Goal: Task Accomplishment & Management: Complete application form

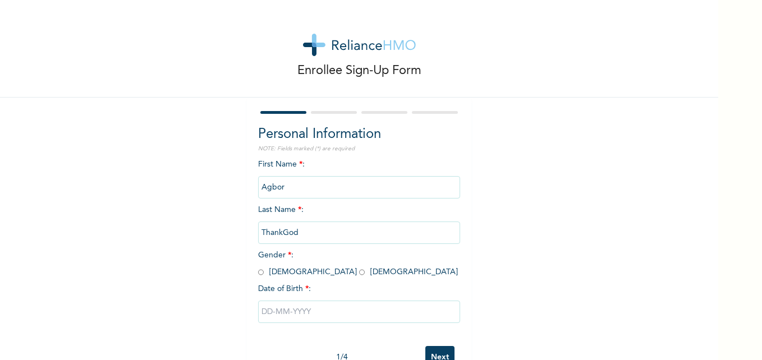
click at [258, 274] on input "radio" at bounding box center [261, 272] width 6 height 11
radio input "true"
click at [284, 312] on input "text" at bounding box center [359, 312] width 202 height 22
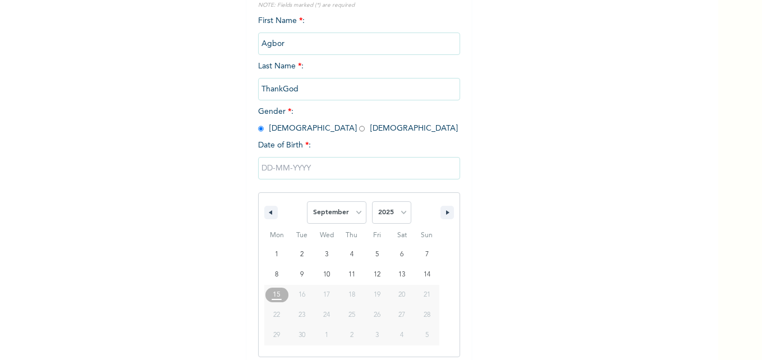
scroll to position [150, 0]
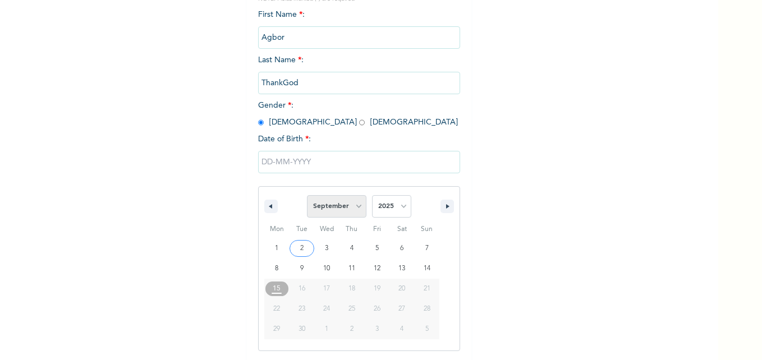
click at [354, 209] on select "January February March April May June July August September October November De…" at bounding box center [336, 206] width 59 height 22
click at [307, 196] on select "January February March April May June July August September October November De…" at bounding box center [336, 206] width 59 height 22
select select "8"
click at [401, 209] on select "2025 2024 2023 2022 2021 2020 2019 2018 2017 2016 2015 2014 2013 2012 2011 2010…" at bounding box center [391, 206] width 39 height 22
select select "2002"
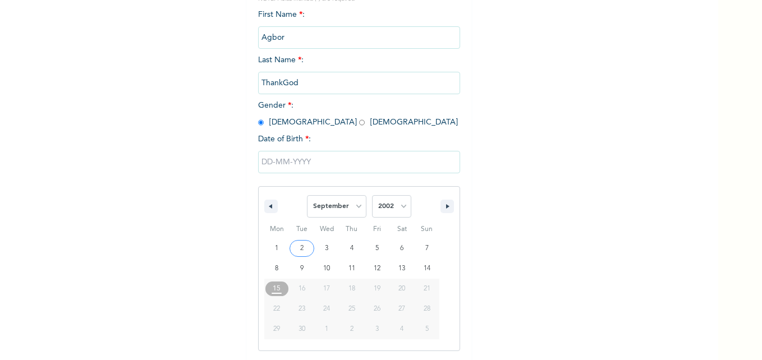
click at [372, 196] on select "2025 2024 2023 2022 2021 2020 2019 2018 2017 2016 2015 2014 2013 2012 2011 2010…" at bounding box center [391, 206] width 39 height 22
click at [349, 215] on select "January February March April May June July August September October November De…" at bounding box center [336, 206] width 59 height 22
select select "10"
click at [307, 196] on select "January February March April May June July August September October November De…" at bounding box center [336, 206] width 59 height 22
type input "11/10/2002"
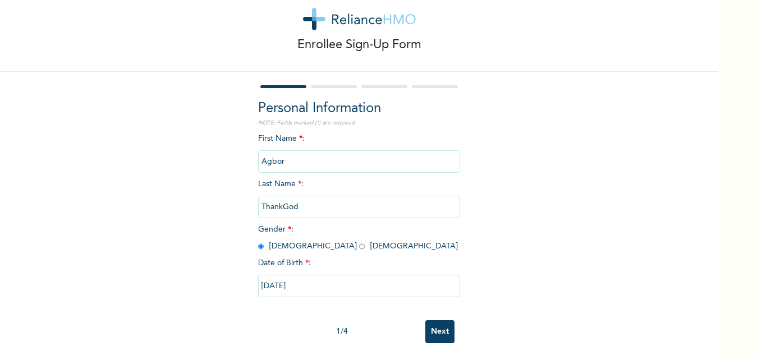
scroll to position [34, 0]
click at [435, 323] on input "Next" at bounding box center [439, 331] width 29 height 23
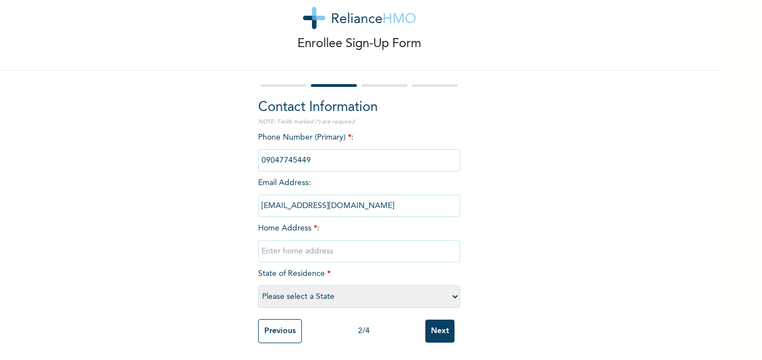
click at [287, 248] on input "text" at bounding box center [359, 251] width 202 height 22
click at [291, 84] on div at bounding box center [283, 85] width 46 height 3
click at [267, 320] on input "Previous" at bounding box center [280, 331] width 44 height 24
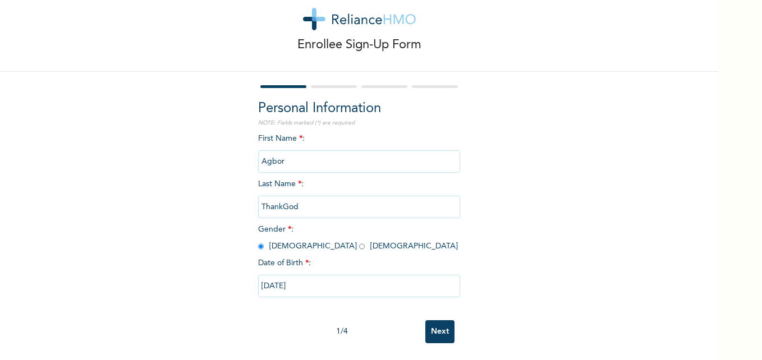
click at [441, 324] on input "Next" at bounding box center [439, 331] width 29 height 23
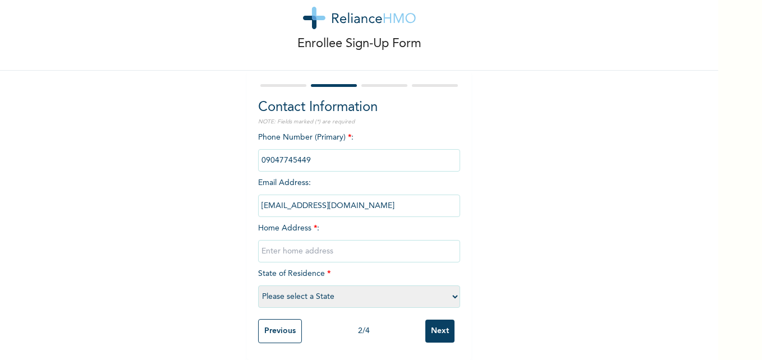
click at [293, 245] on input "text" at bounding box center [359, 251] width 202 height 22
click at [292, 245] on input "text" at bounding box center [359, 251] width 202 height 22
type input "BQ23obasanjo road TA lagbaja contonment ikeja lagos"
click at [308, 294] on select "Please select a State [PERSON_NAME] (FCT) [PERSON_NAME] Ibom [GEOGRAPHIC_DATA] …" at bounding box center [359, 296] width 202 height 22
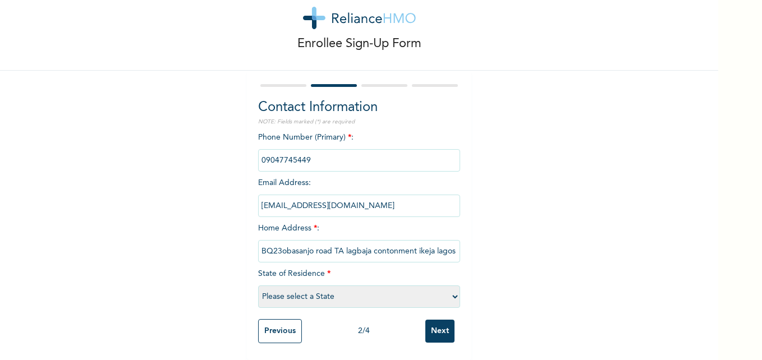
select select "25"
click at [258, 285] on select "Please select a State [PERSON_NAME] (FCT) [PERSON_NAME] Ibom [GEOGRAPHIC_DATA] …" at bounding box center [359, 296] width 202 height 22
click at [440, 321] on input "Next" at bounding box center [439, 331] width 29 height 23
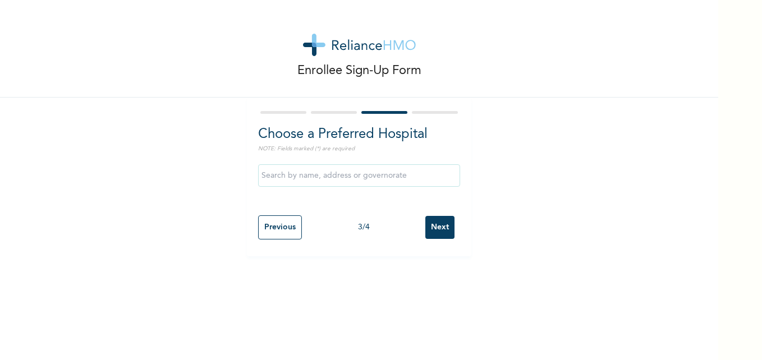
scroll to position [0, 0]
click at [357, 181] on input "text" at bounding box center [359, 175] width 202 height 22
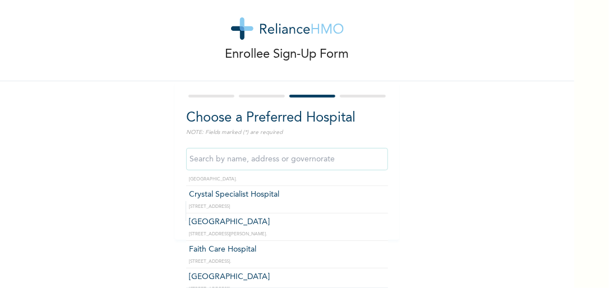
scroll to position [167, 0]
click at [252, 157] on input "text" at bounding box center [287, 159] width 202 height 22
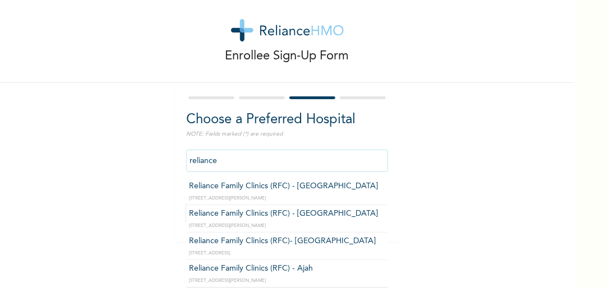
scroll to position [21, 0]
type input "Reliance Family Clinics (RFC) - [GEOGRAPHIC_DATA]"
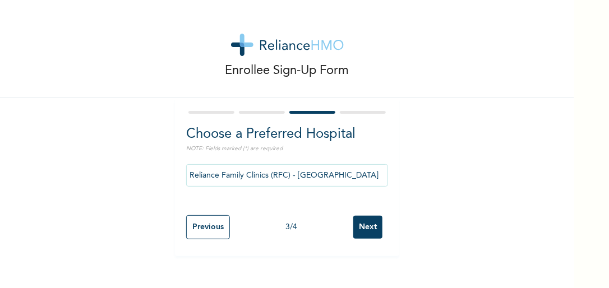
scroll to position [0, 0]
click at [211, 227] on input "Previous" at bounding box center [208, 227] width 44 height 24
select select "25"
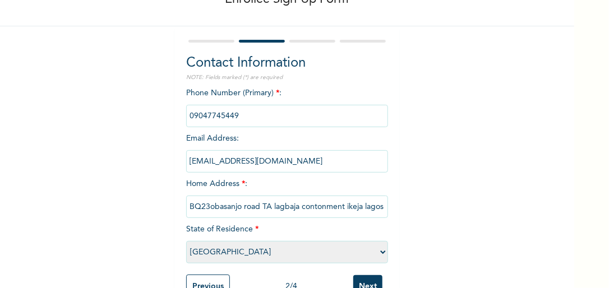
scroll to position [105, 0]
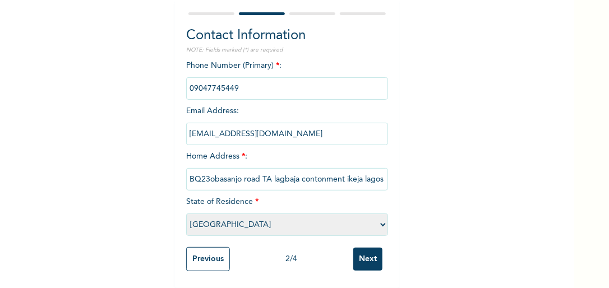
click at [361, 248] on input "Next" at bounding box center [367, 259] width 29 height 23
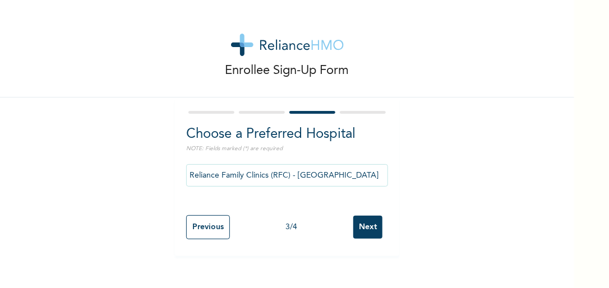
scroll to position [0, 0]
click at [324, 180] on input "Reliance Family Clinics (RFC) - [GEOGRAPHIC_DATA]" at bounding box center [287, 175] width 202 height 22
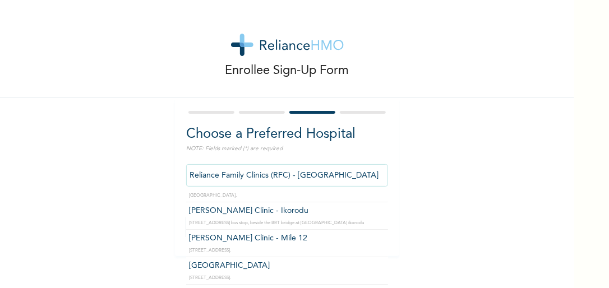
scroll to position [22, 0]
click at [340, 169] on input "Reliance Family Clinics (RFC) - [GEOGRAPHIC_DATA]" at bounding box center [287, 175] width 202 height 22
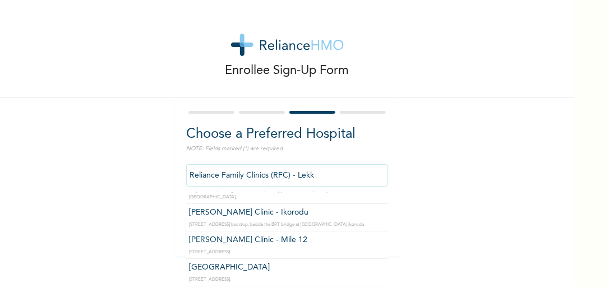
scroll to position [0, 0]
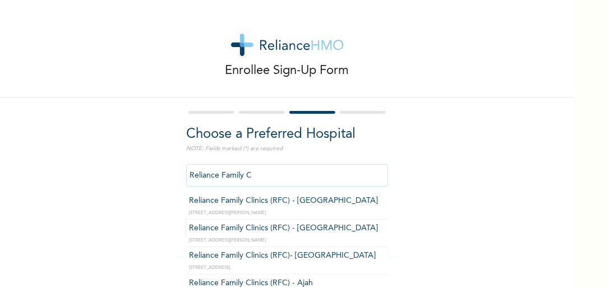
type input "Reliance Family Clinics (RFC) - [GEOGRAPHIC_DATA]"
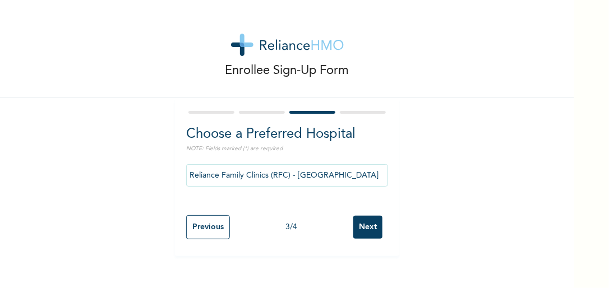
click at [361, 227] on input "Next" at bounding box center [367, 227] width 29 height 23
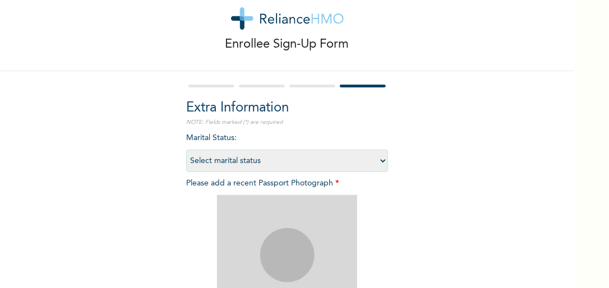
scroll to position [32, 0]
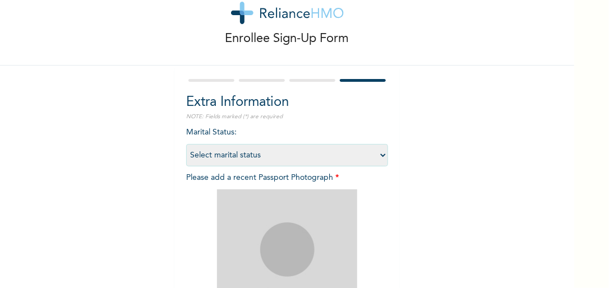
click at [261, 157] on select "Select marital status [DEMOGRAPHIC_DATA] Married [DEMOGRAPHIC_DATA] Widow/[DEMO…" at bounding box center [287, 155] width 202 height 22
select select "1"
click at [186, 144] on select "Select marital status [DEMOGRAPHIC_DATA] Married [DEMOGRAPHIC_DATA] Widow/[DEMO…" at bounding box center [287, 155] width 202 height 22
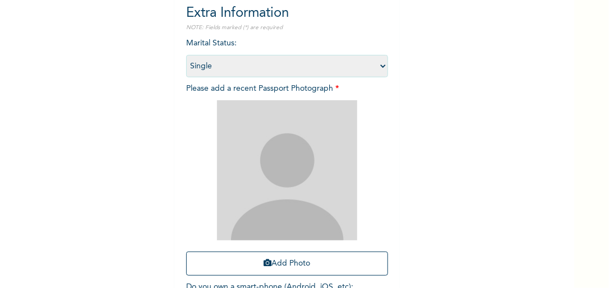
scroll to position [123, 0]
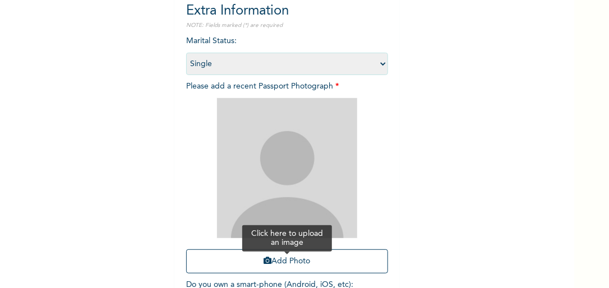
click at [285, 262] on button "Add Photo" at bounding box center [287, 262] width 202 height 24
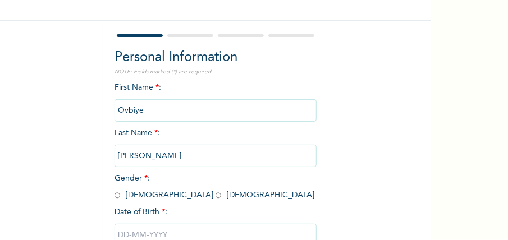
scroll to position [78, 0]
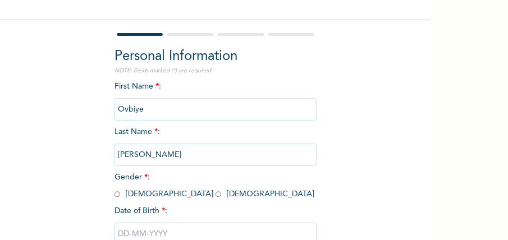
click at [114, 196] on input "radio" at bounding box center [117, 194] width 6 height 11
radio input "true"
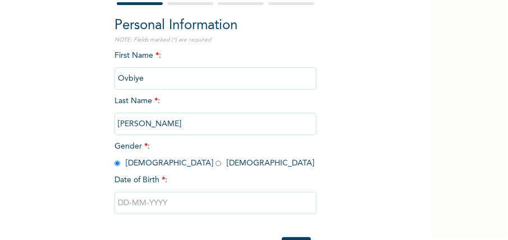
scroll to position [117, 0]
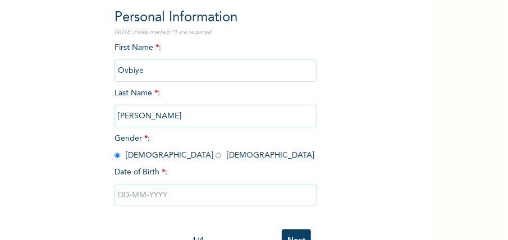
click at [147, 191] on input "text" at bounding box center [215, 195] width 202 height 22
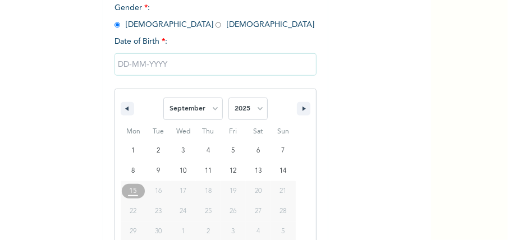
scroll to position [268, 0]
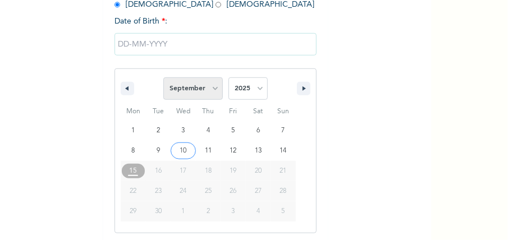
click at [218, 87] on select "January February March April May June July August September October November De…" at bounding box center [192, 88] width 59 height 22
select select "5"
click at [163, 79] on select "January February March April May June July August September October November De…" at bounding box center [192, 88] width 59 height 22
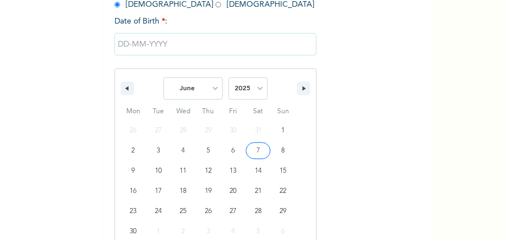
type input "[DATE]"
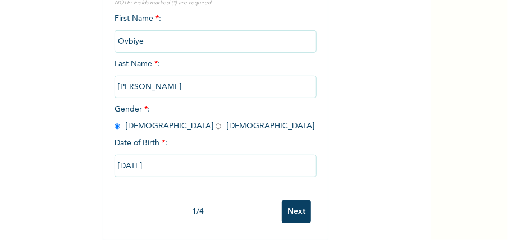
click at [210, 166] on input "[DATE]" at bounding box center [215, 166] width 202 height 22
select select "5"
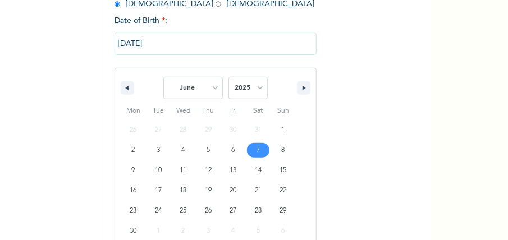
scroll to position [288, 0]
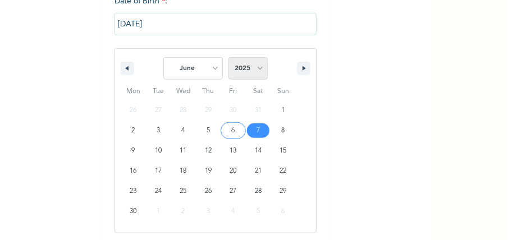
click at [256, 67] on select "2025 2024 2023 2022 2021 2020 2019 2018 2017 2016 2015 2014 2013 2012 2011 2010…" at bounding box center [247, 68] width 39 height 22
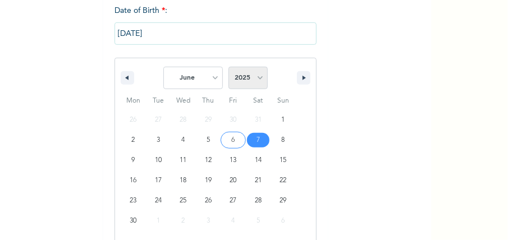
scroll to position [277, 0]
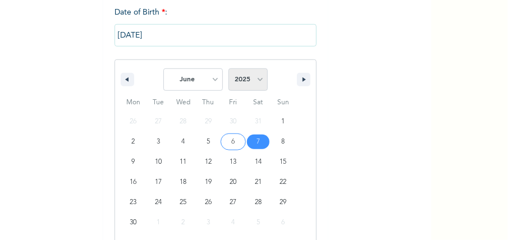
click at [256, 76] on select "2025 2024 2023 2022 2021 2020 2019 2018 2017 2016 2015 2014 2013 2012 2011 2010…" at bounding box center [247, 79] width 39 height 22
click at [228, 70] on select "2025 2024 2023 2022 2021 2020 2019 2018 2017 2016 2015 2014 2013 2012 2011 2010…" at bounding box center [247, 79] width 39 height 22
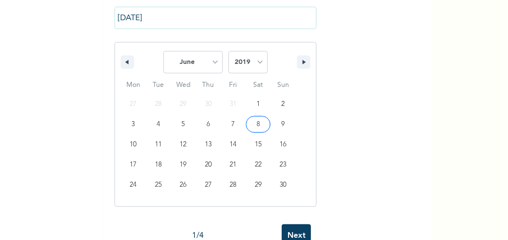
scroll to position [295, 0]
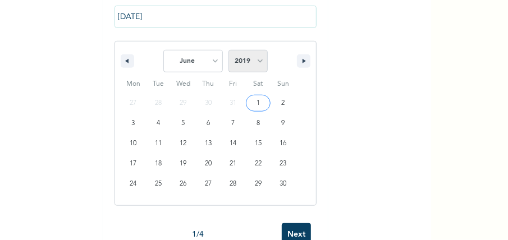
click at [252, 65] on select "2025 2024 2023 2022 2021 2020 2019 2018 2017 2016 2015 2014 2013 2012 2011 2010…" at bounding box center [247, 61] width 39 height 22
select select "2000"
click at [228, 51] on select "2025 2024 2023 2022 2021 2020 2019 2018 2017 2016 2015 2014 2013 2012 2011 2010…" at bounding box center [247, 61] width 39 height 22
type input "[DATE]"
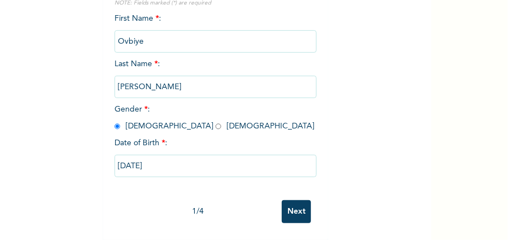
click at [285, 204] on input "Next" at bounding box center [296, 211] width 29 height 23
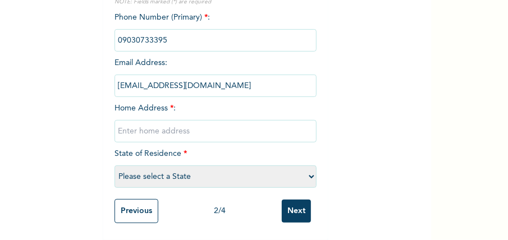
click at [173, 129] on input "text" at bounding box center [215, 131] width 202 height 22
type input "n"
type input "N"
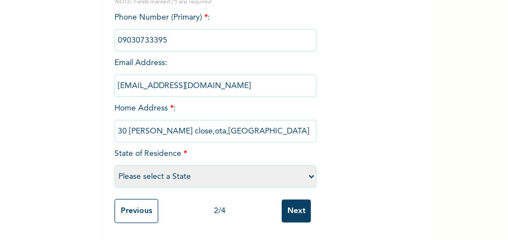
type input "30 [PERSON_NAME] close,ota,[GEOGRAPHIC_DATA]"
click at [169, 167] on select "Please select a State [PERSON_NAME] (FCT) [PERSON_NAME] Ibom [GEOGRAPHIC_DATA] …" at bounding box center [215, 176] width 202 height 22
select select "25"
click at [114, 165] on select "Please select a State [PERSON_NAME] (FCT) [PERSON_NAME] Ibom [GEOGRAPHIC_DATA] …" at bounding box center [215, 176] width 202 height 22
click at [295, 209] on input "Next" at bounding box center [296, 211] width 29 height 23
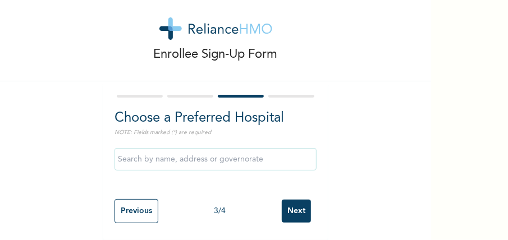
scroll to position [21, 0]
click at [175, 155] on input "text" at bounding box center [215, 159] width 202 height 22
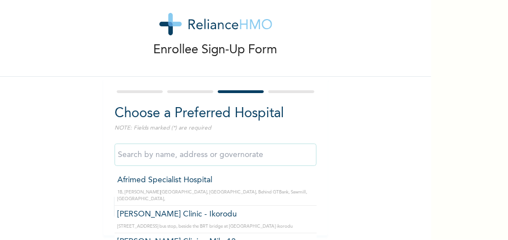
click at [180, 157] on input "text" at bounding box center [215, 155] width 202 height 22
type input "r"
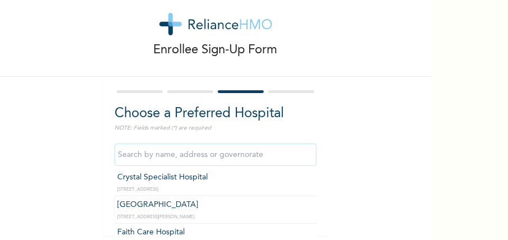
scroll to position [181, 0]
type input "[GEOGRAPHIC_DATA]"
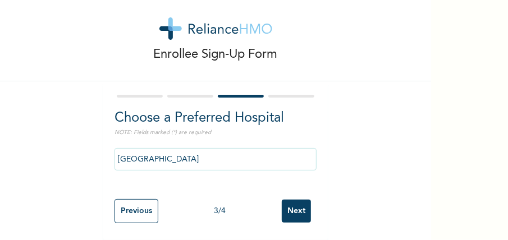
click at [300, 206] on input "Next" at bounding box center [296, 211] width 29 height 23
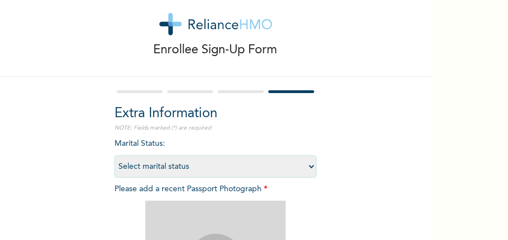
click at [312, 168] on select "Select marital status [DEMOGRAPHIC_DATA] Married [DEMOGRAPHIC_DATA] Widow/[DEMO…" at bounding box center [215, 166] width 202 height 22
select select "2"
click at [114, 155] on select "Select marital status [DEMOGRAPHIC_DATA] Married [DEMOGRAPHIC_DATA] Widow/[DEMO…" at bounding box center [215, 166] width 202 height 22
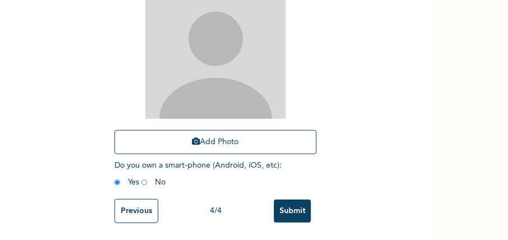
scroll to position [249, 0]
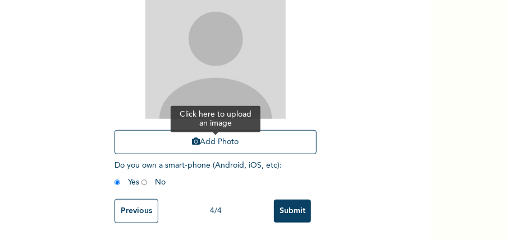
click at [217, 133] on button "Add Photo" at bounding box center [215, 142] width 202 height 24
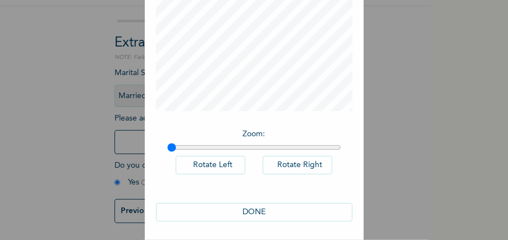
scroll to position [151, 0]
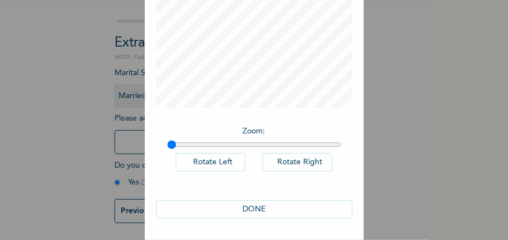
click at [274, 209] on button "DONE" at bounding box center [254, 209] width 196 height 19
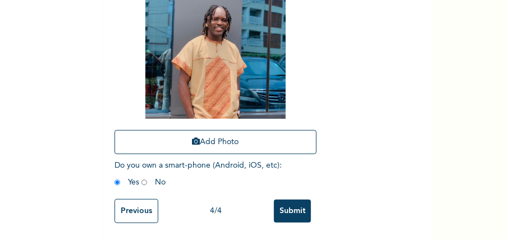
scroll to position [249, 0]
click at [287, 203] on input "Submit" at bounding box center [292, 211] width 37 height 23
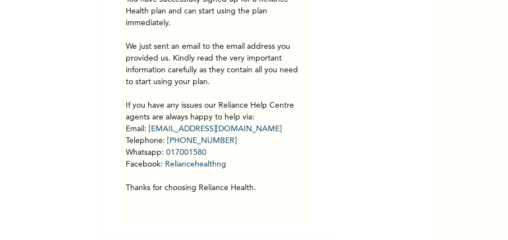
scroll to position [144, 0]
